Goal: Find specific page/section: Find specific page/section

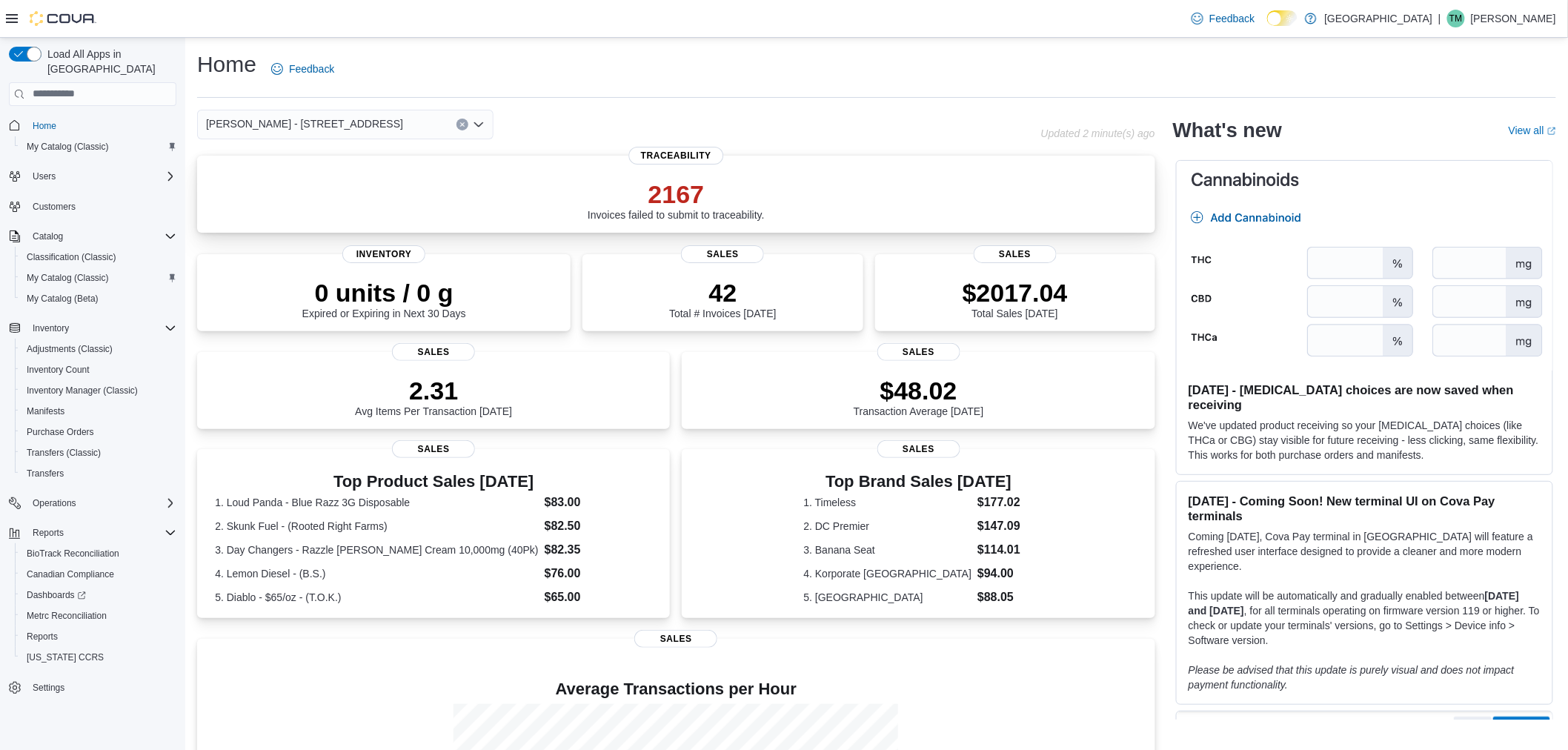
click at [649, 207] on p "2167" at bounding box center [675, 194] width 177 height 29
